Goal: Transaction & Acquisition: Purchase product/service

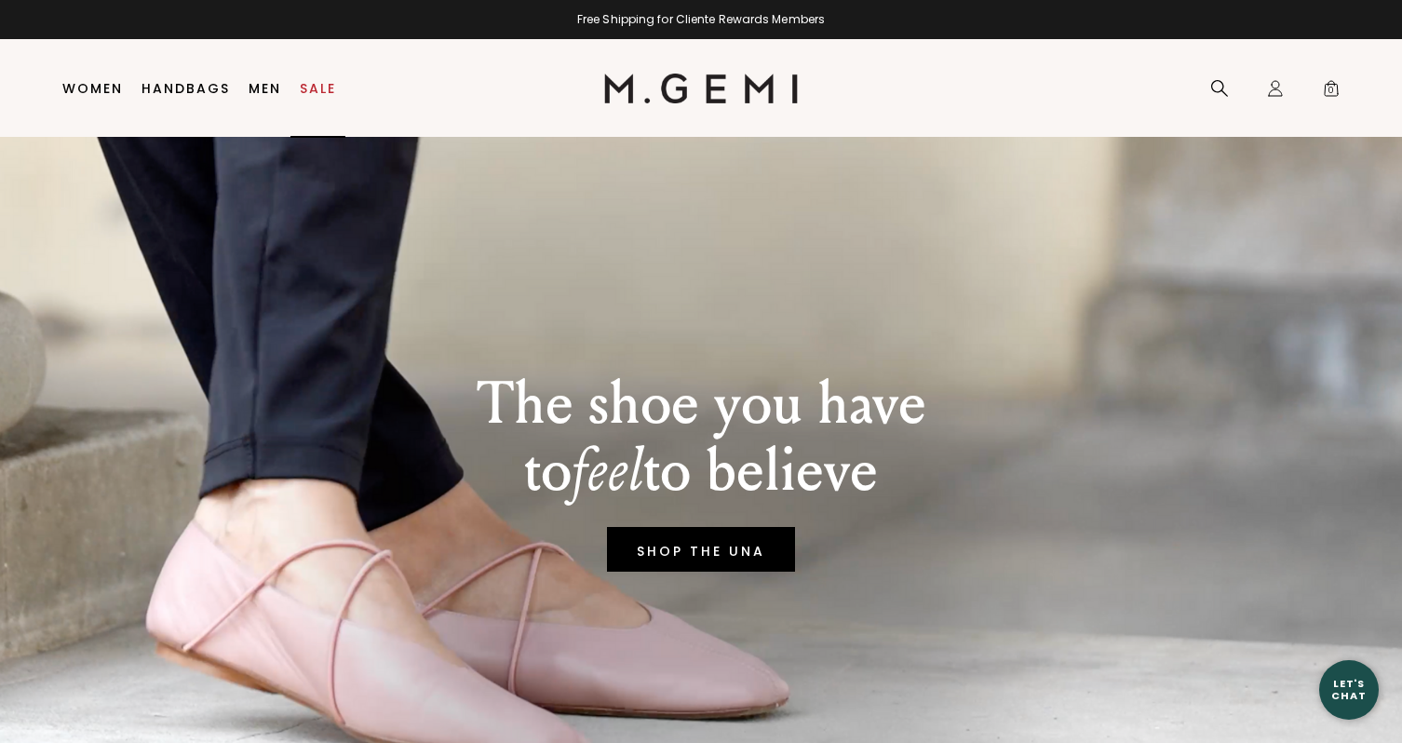
click at [320, 88] on link "Sale" at bounding box center [318, 88] width 36 height 15
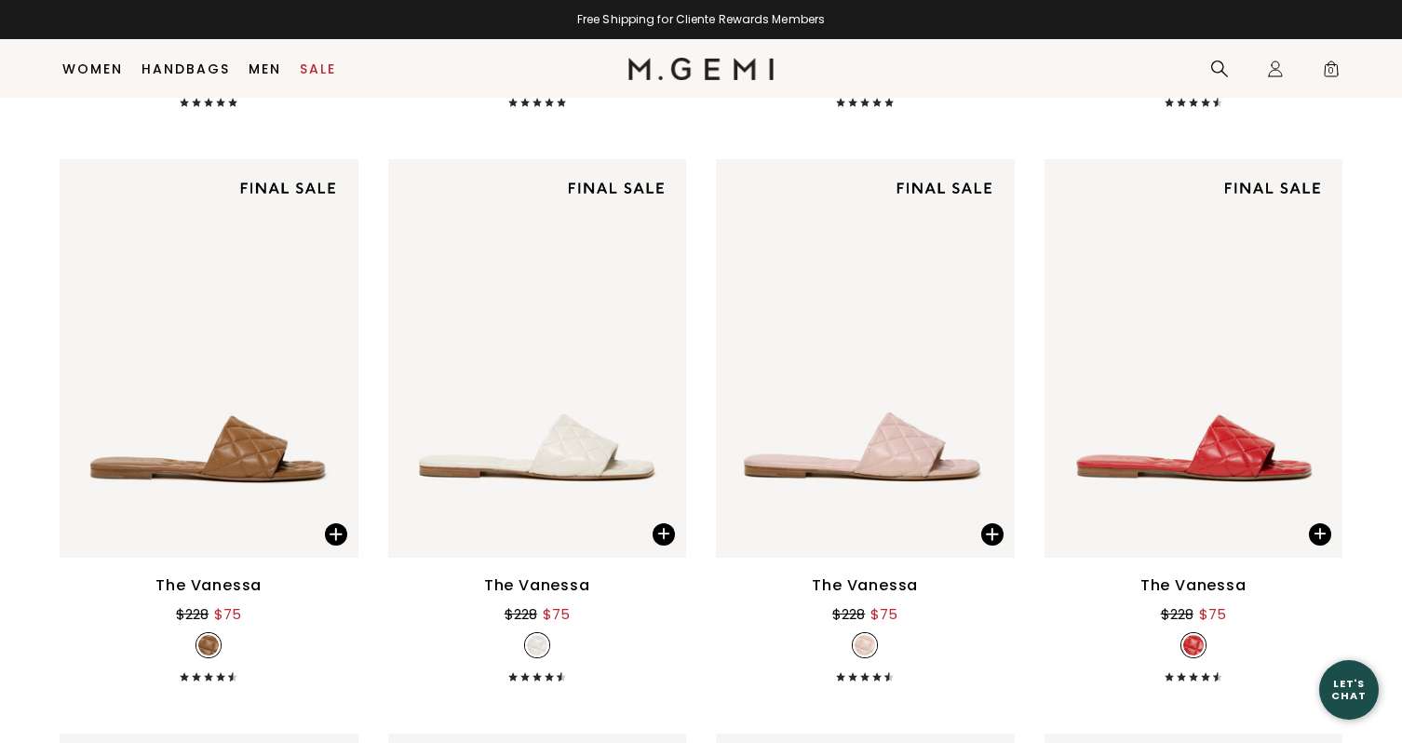
scroll to position [1186, 0]
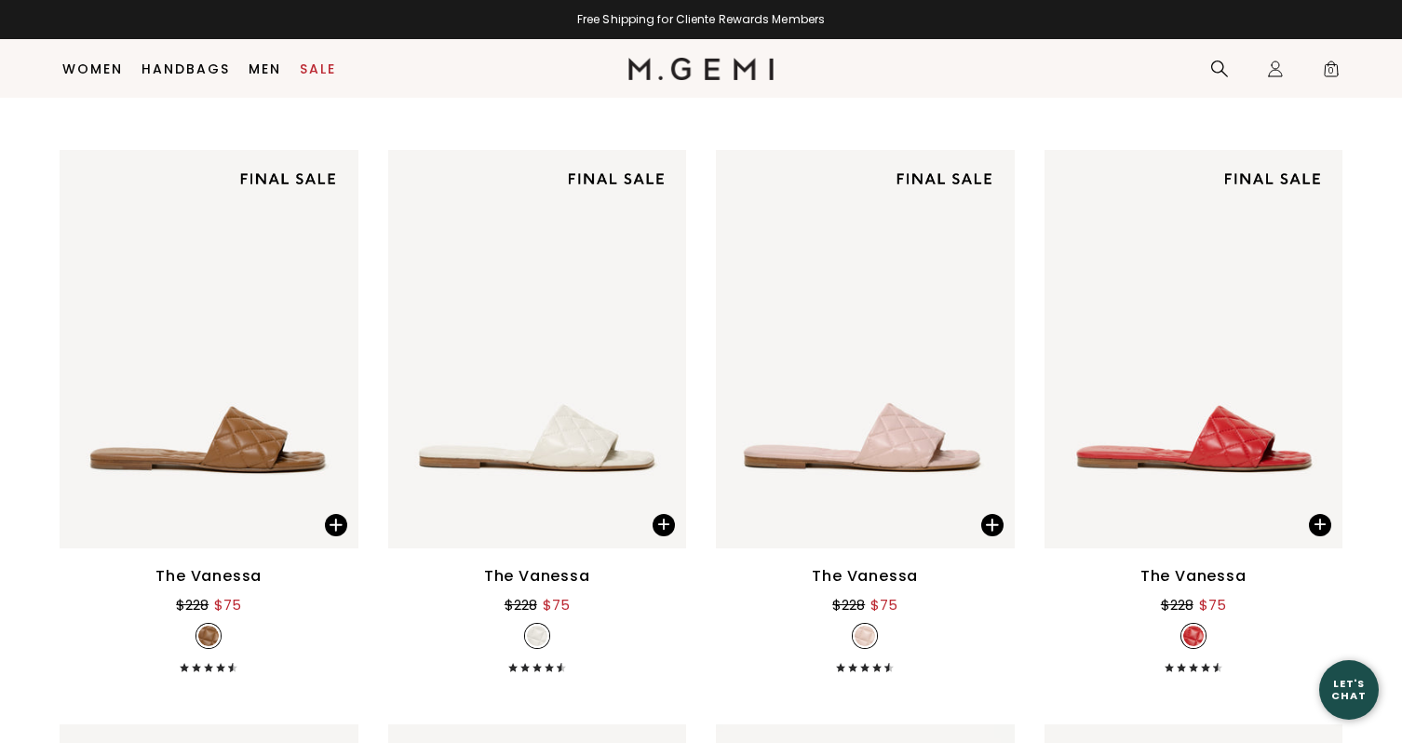
click at [320, 88] on li "Sale" at bounding box center [317, 69] width 55 height 59
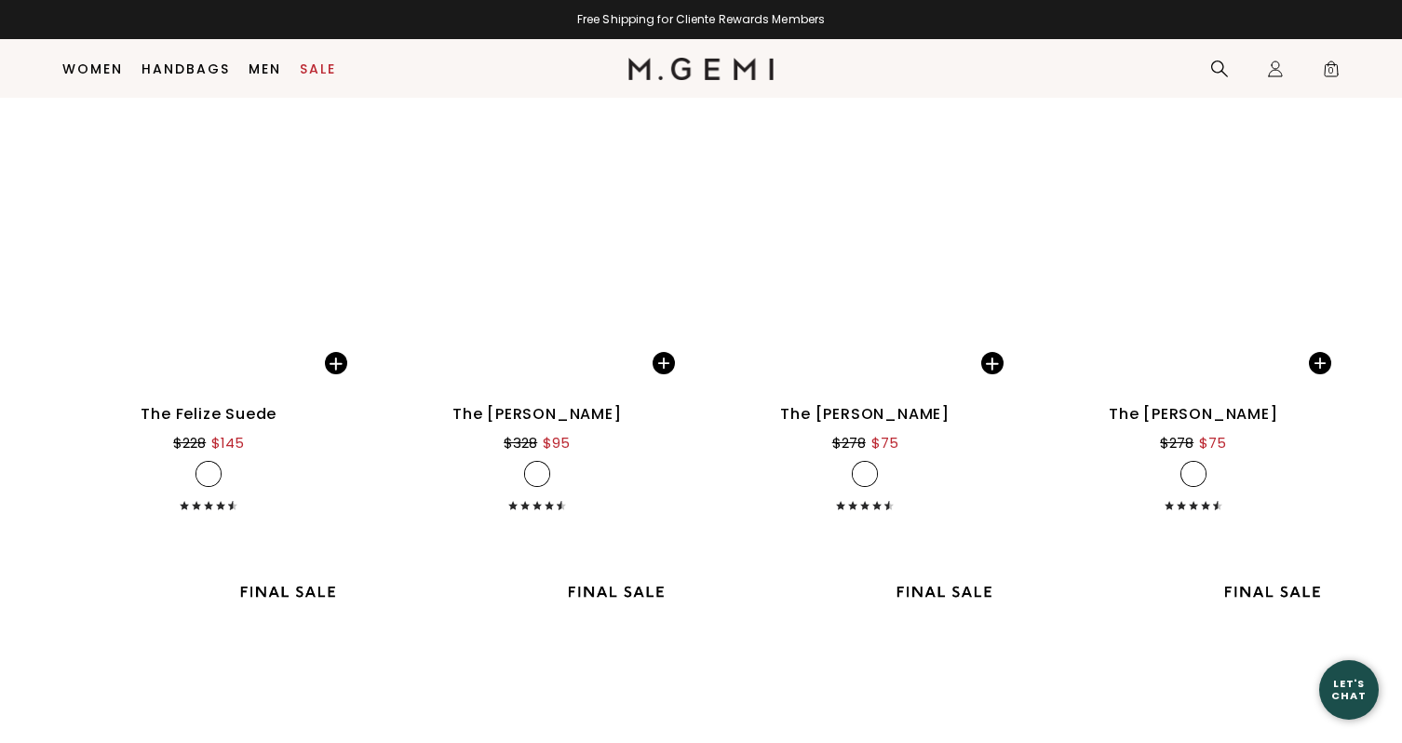
scroll to position [8162, 0]
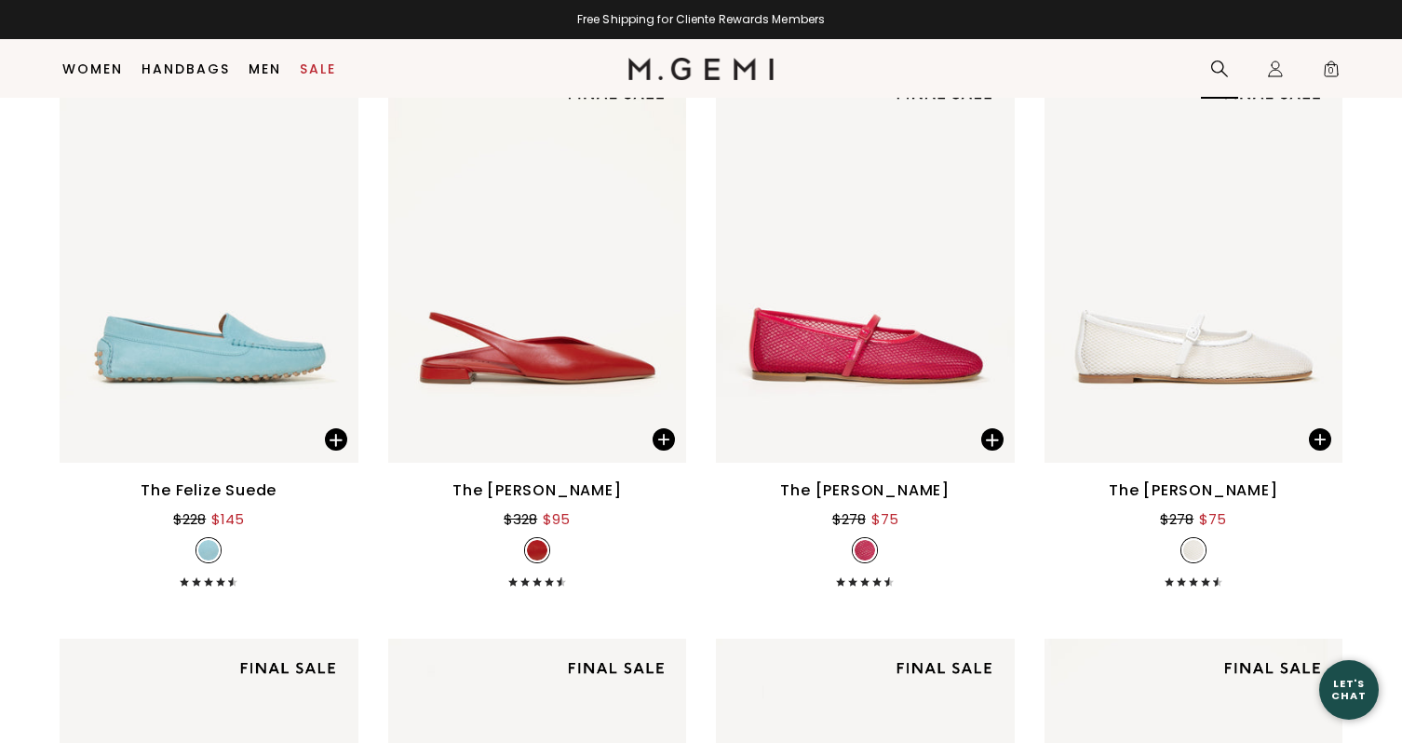
click at [1217, 69] on icon at bounding box center [1219, 69] width 19 height 19
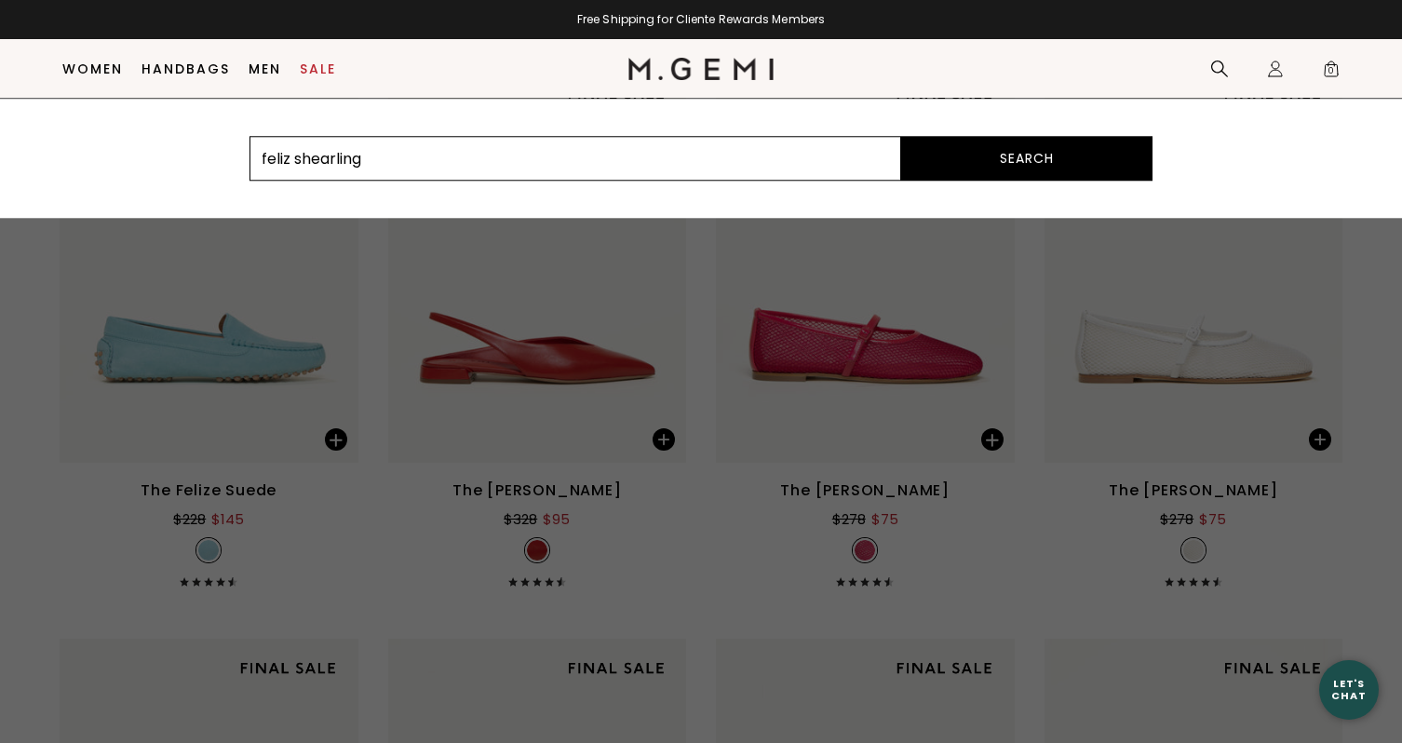
type input "feliz shearling"
click at [901, 136] on button "Search" at bounding box center [1026, 158] width 251 height 45
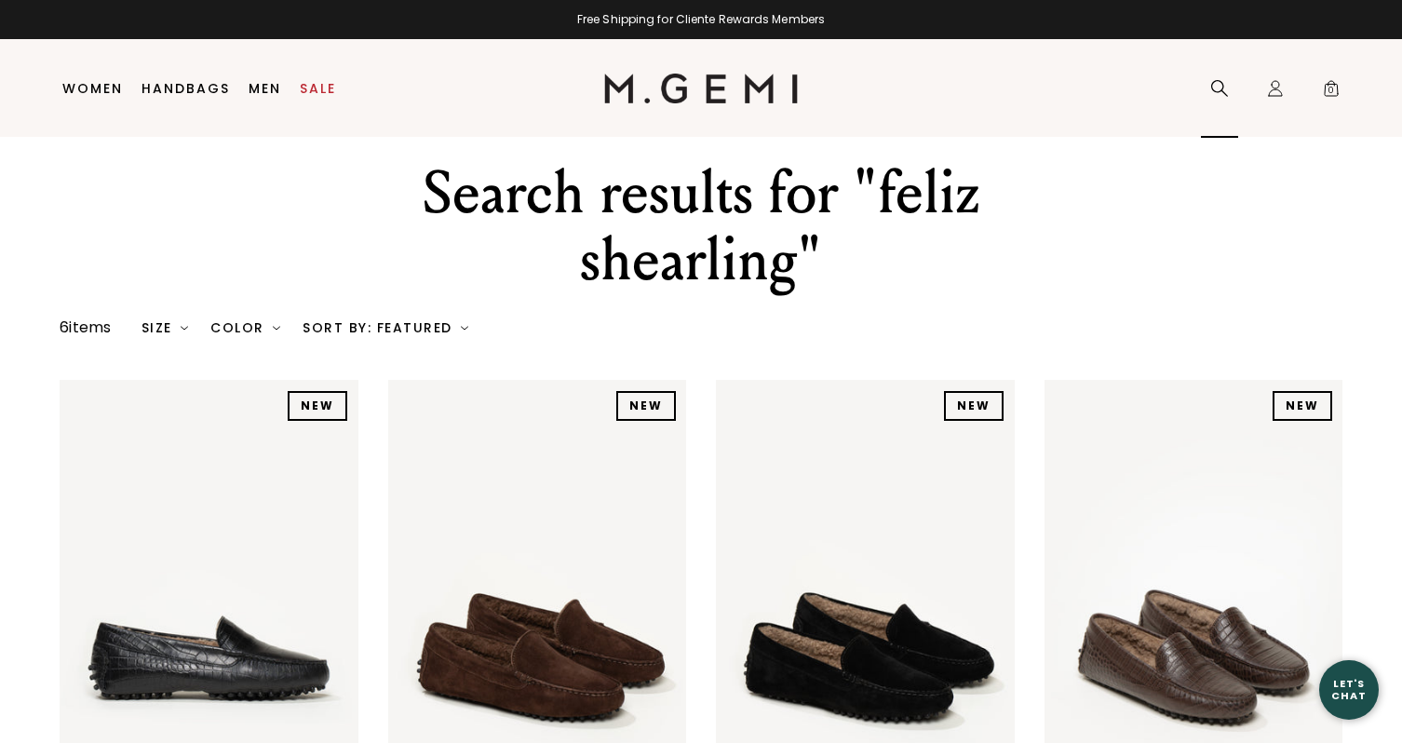
click at [1217, 86] on icon at bounding box center [1219, 88] width 19 height 19
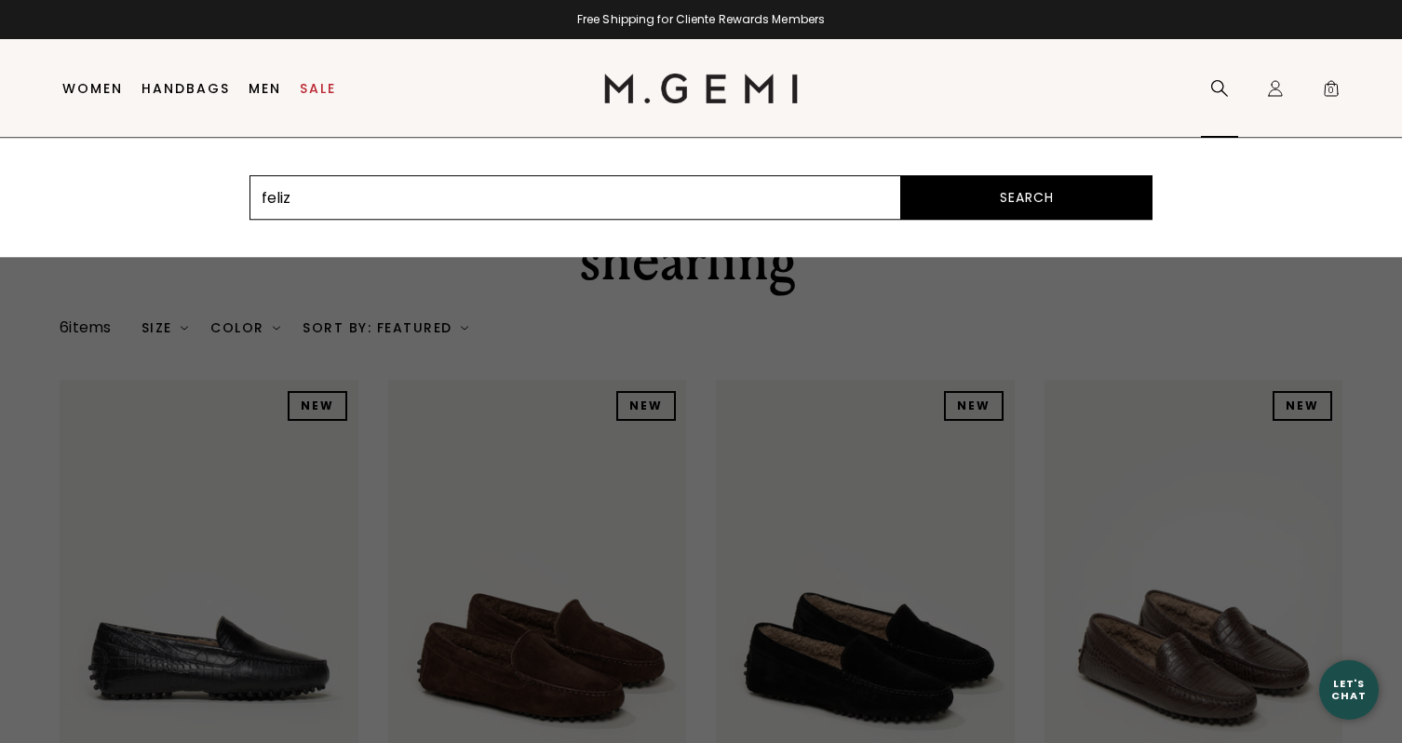
type input "feliz"
click at [901, 175] on button "Search" at bounding box center [1026, 197] width 251 height 45
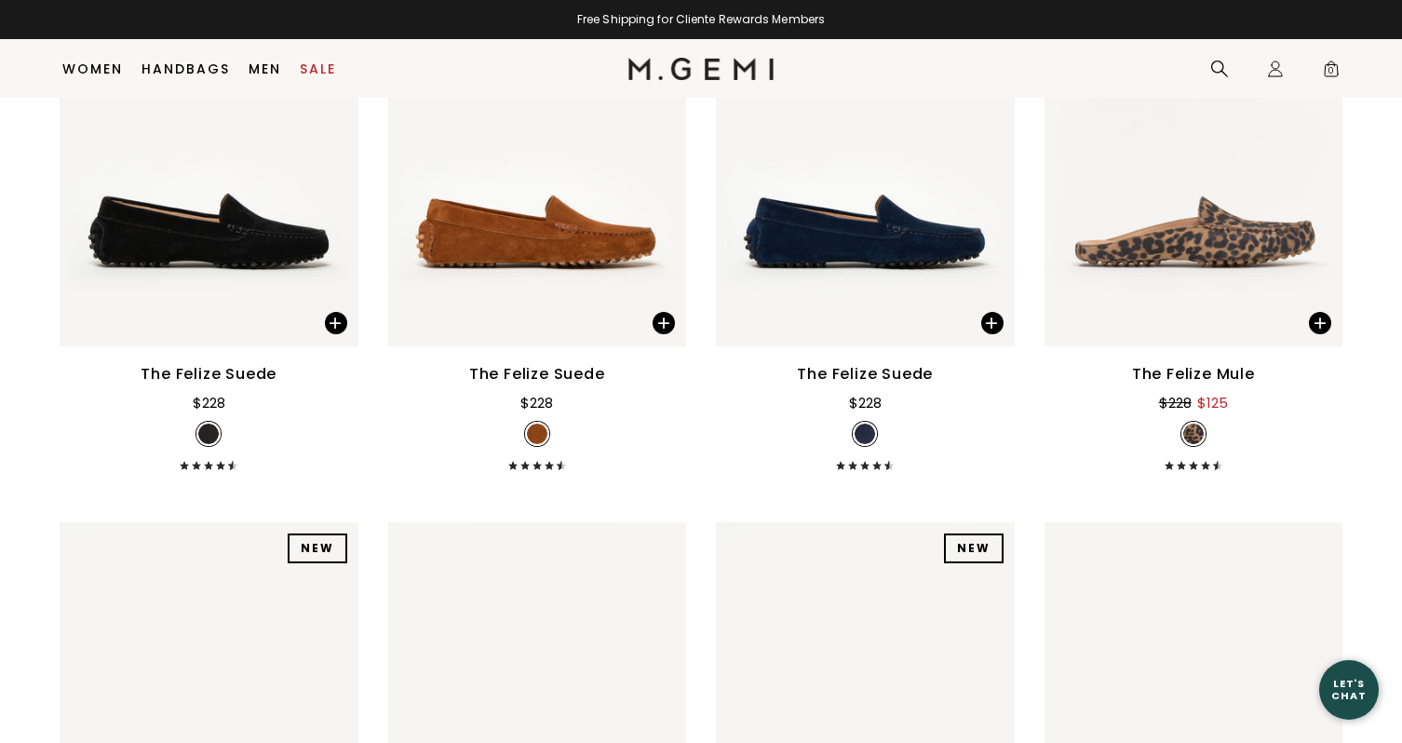
scroll to position [907, 0]
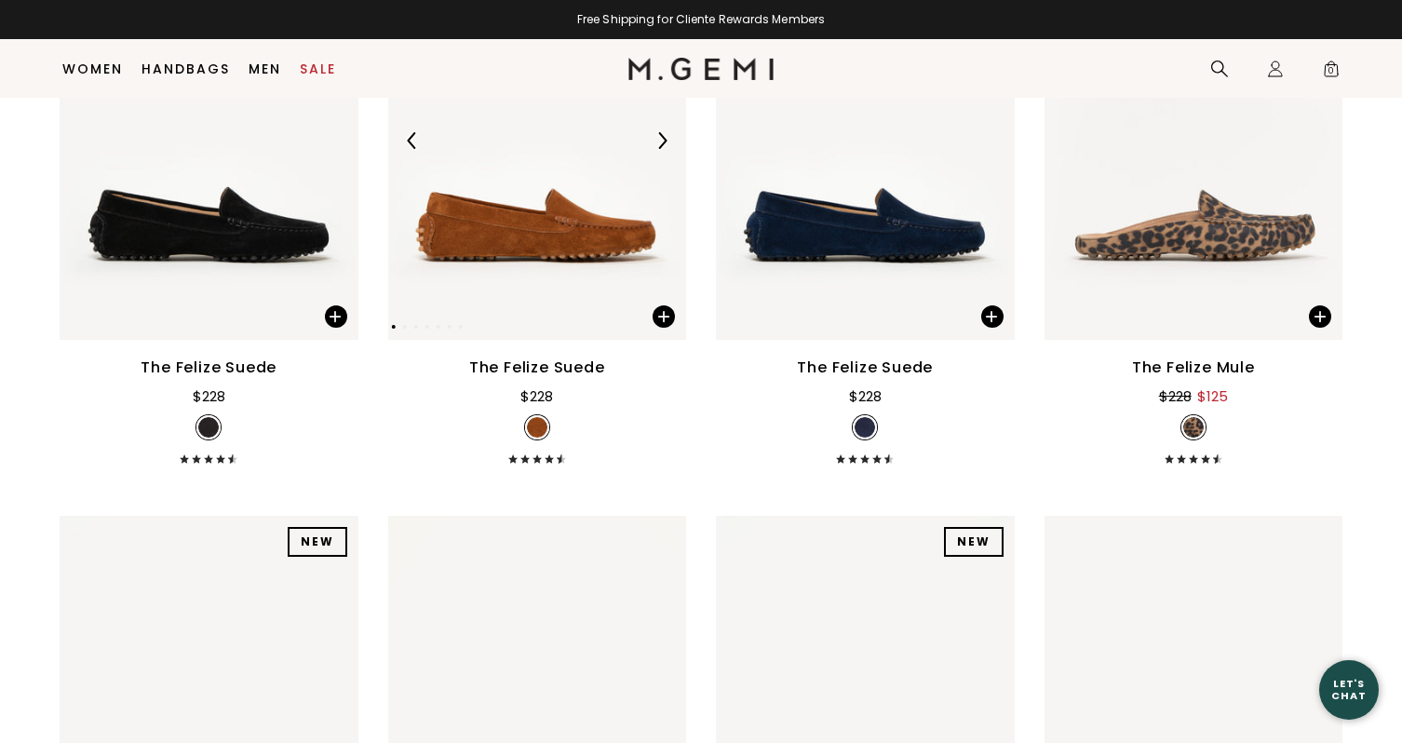
click at [479, 267] on img at bounding box center [537, 140] width 299 height 398
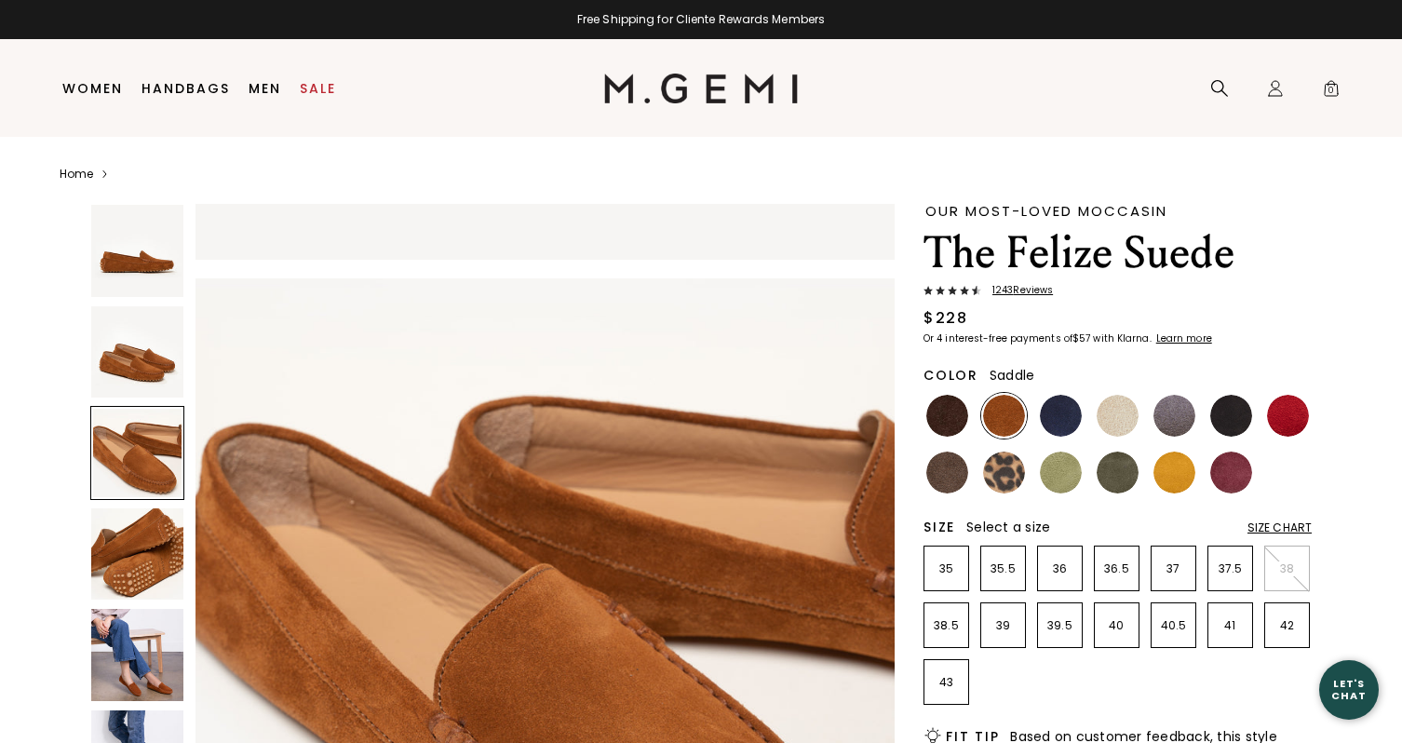
scroll to position [1365, 0]
